Goal: Information Seeking & Learning: Understand process/instructions

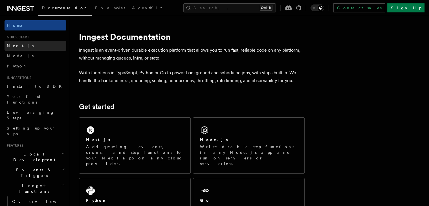
click at [21, 46] on link "Next.js" at bounding box center [36, 46] width 62 height 10
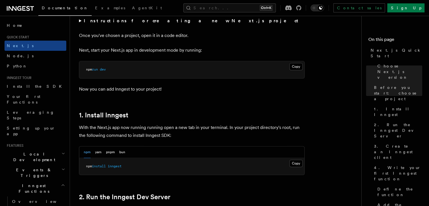
scroll to position [254, 0]
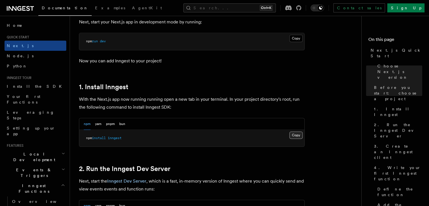
click at [296, 135] on button "Copy Copied" at bounding box center [295, 134] width 13 height 7
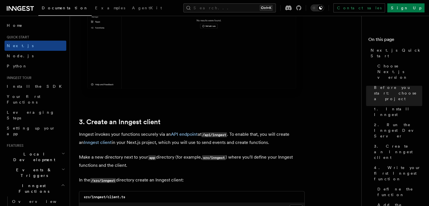
scroll to position [620, 0]
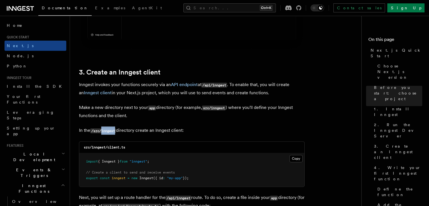
drag, startPoint x: 117, startPoint y: 129, endPoint x: 103, endPoint y: 129, distance: 14.1
click at [103, 129] on code "/src/inngest" at bounding box center [103, 130] width 26 height 5
copy code "inngest"
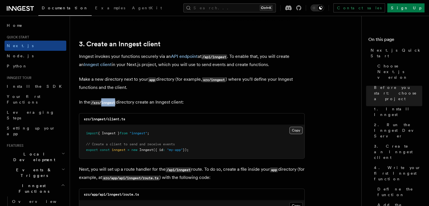
click at [295, 129] on button "Copy Copied" at bounding box center [295, 130] width 13 height 7
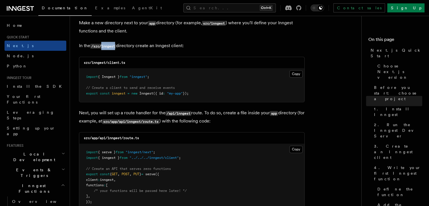
scroll to position [789, 0]
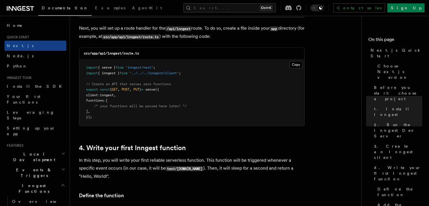
click at [254, 147] on h2 "4. Write your first Inngest function" at bounding box center [191, 148] width 225 height 8
click at [293, 64] on button "Copy Copied" at bounding box center [295, 64] width 13 height 7
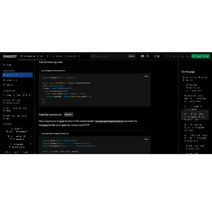
scroll to position [986, 0]
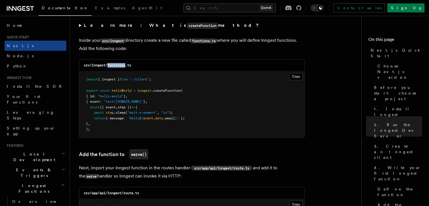
drag, startPoint x: 126, startPoint y: 65, endPoint x: 108, endPoint y: 64, distance: 17.8
click at [108, 64] on h3 "src/inngest/functions.ts" at bounding box center [107, 65] width 47 height 5
copy code "functions"
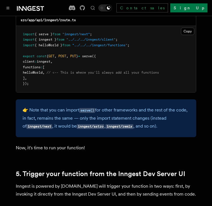
scroll to position [1127, 0]
